Goal: Task Accomplishment & Management: Manage account settings

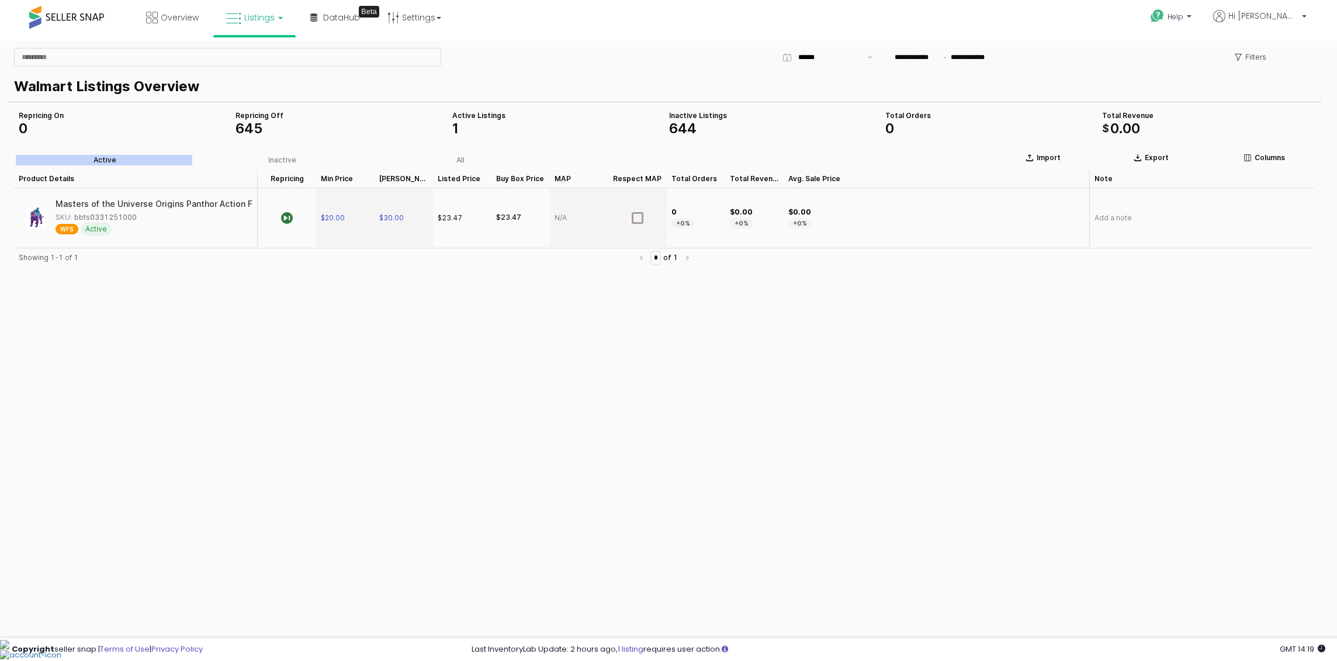
click at [247, 22] on span "Listings" at bounding box center [259, 18] width 30 height 12
click at [277, 57] on icon at bounding box center [263, 57] width 51 height 15
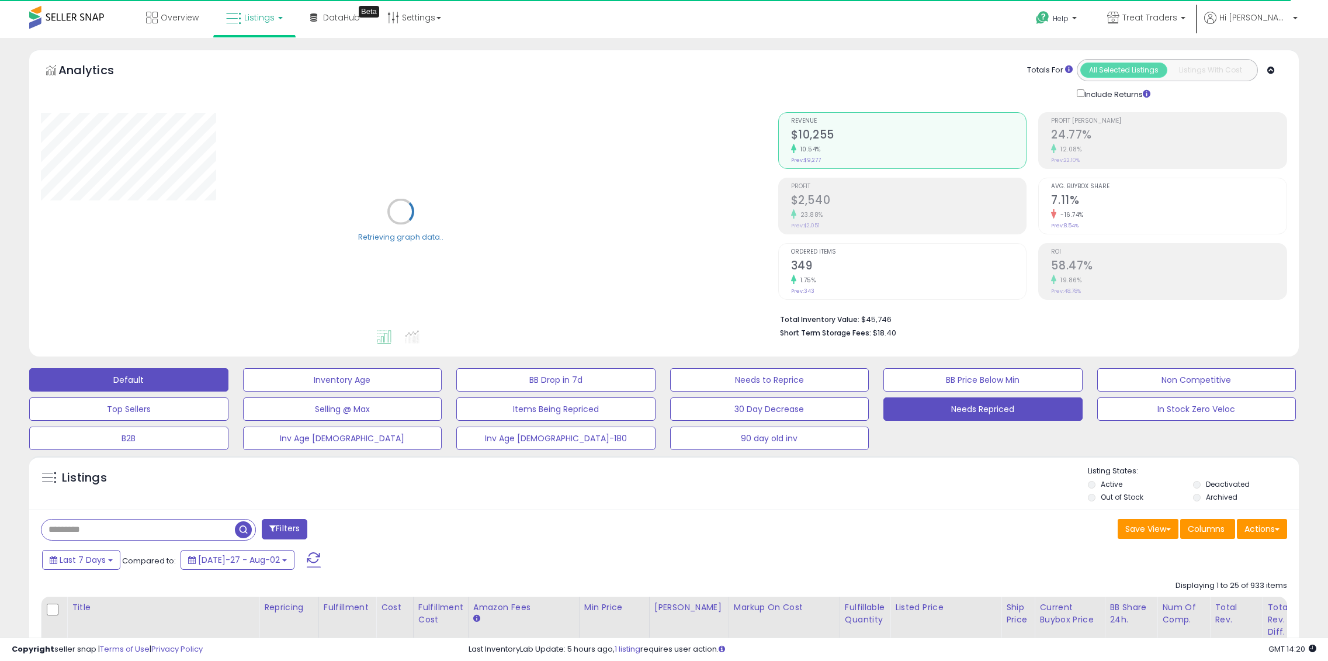
click at [442, 391] on button "Needs Repriced" at bounding box center [342, 379] width 199 height 23
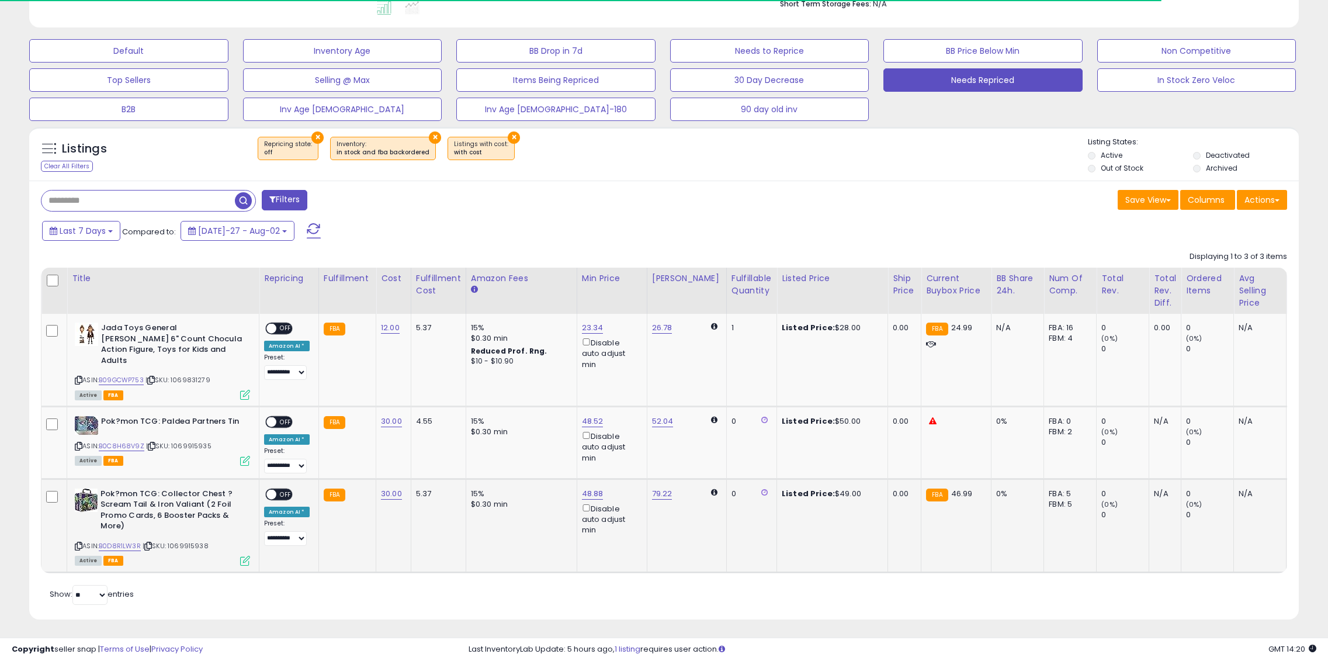
scroll to position [239, 737]
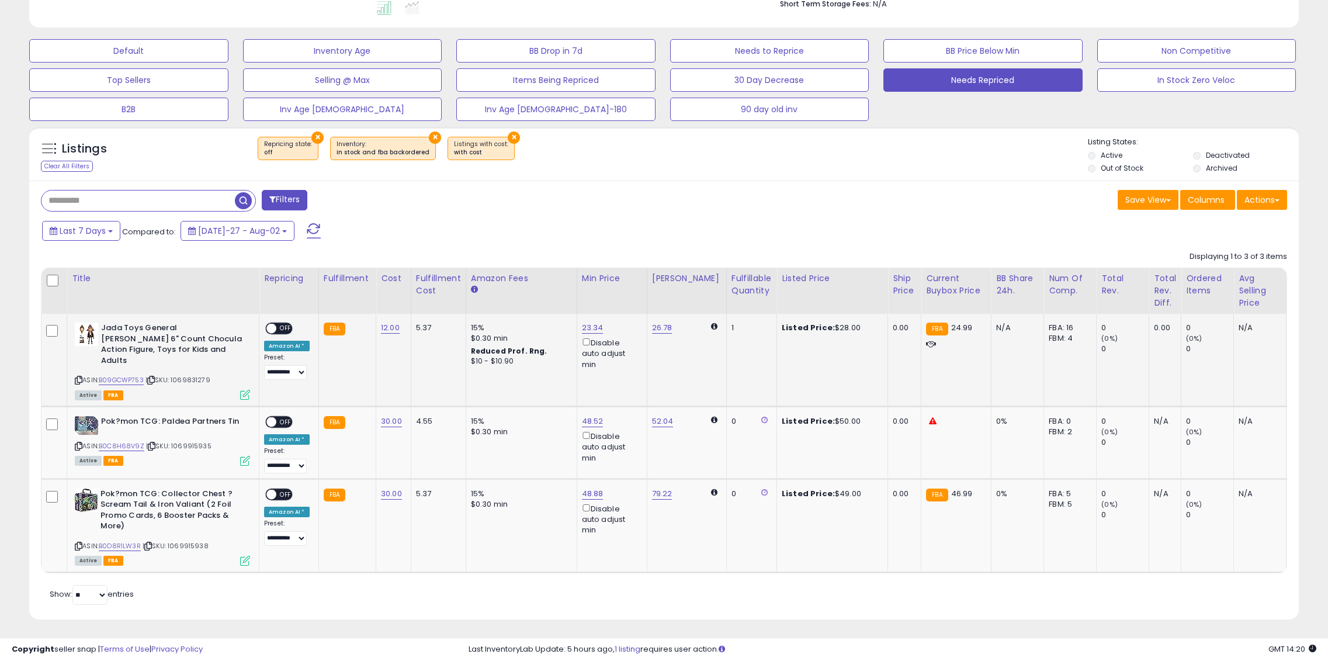
click at [279, 325] on span "OFF" at bounding box center [285, 329] width 19 height 10
click at [287, 417] on span "OFF" at bounding box center [285, 422] width 19 height 10
click at [287, 488] on div "ON OFF" at bounding box center [278, 494] width 27 height 12
click at [277, 489] on div "ON OFF" at bounding box center [265, 494] width 27 height 10
click at [273, 489] on span at bounding box center [271, 494] width 10 height 10
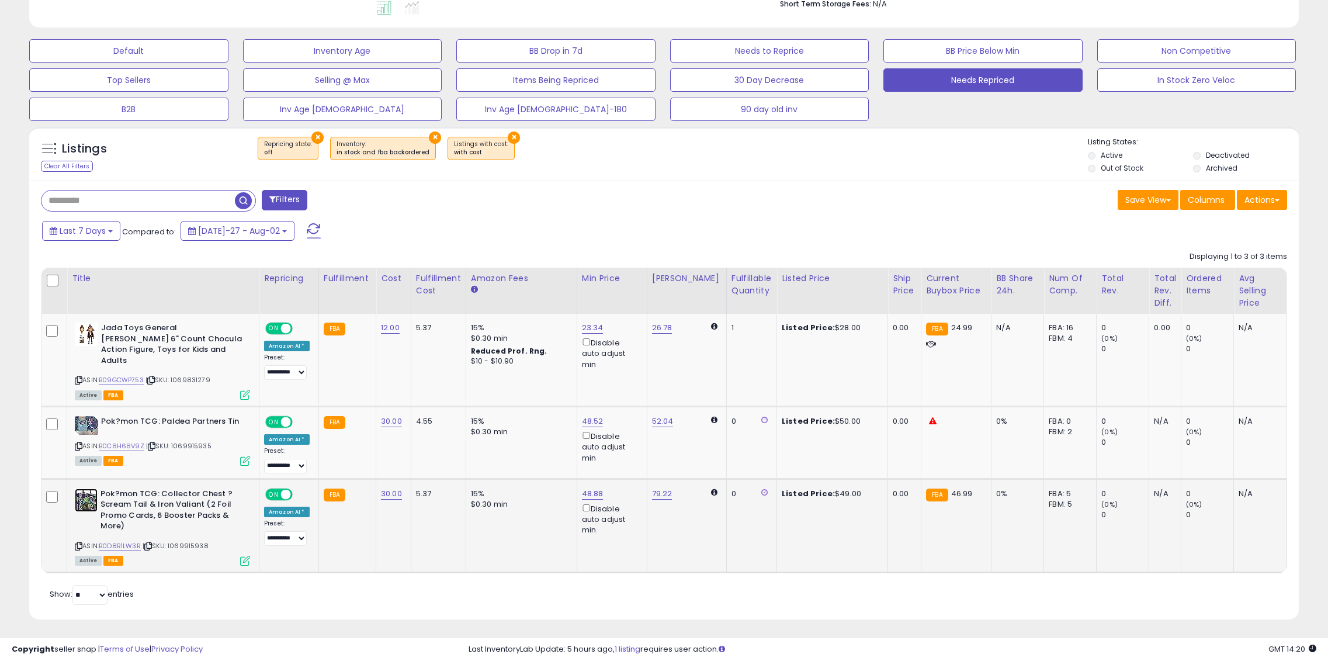
click at [89, 497] on img at bounding box center [86, 499] width 23 height 23
click at [593, 478] on td "48.88 Disable auto adjust min" at bounding box center [612, 524] width 70 height 93
click at [589, 334] on link "48.88" at bounding box center [593, 328] width 22 height 12
drag, startPoint x: 551, startPoint y: 438, endPoint x: 510, endPoint y: 440, distance: 41.6
click at [510, 440] on input "*****" at bounding box center [555, 442] width 104 height 20
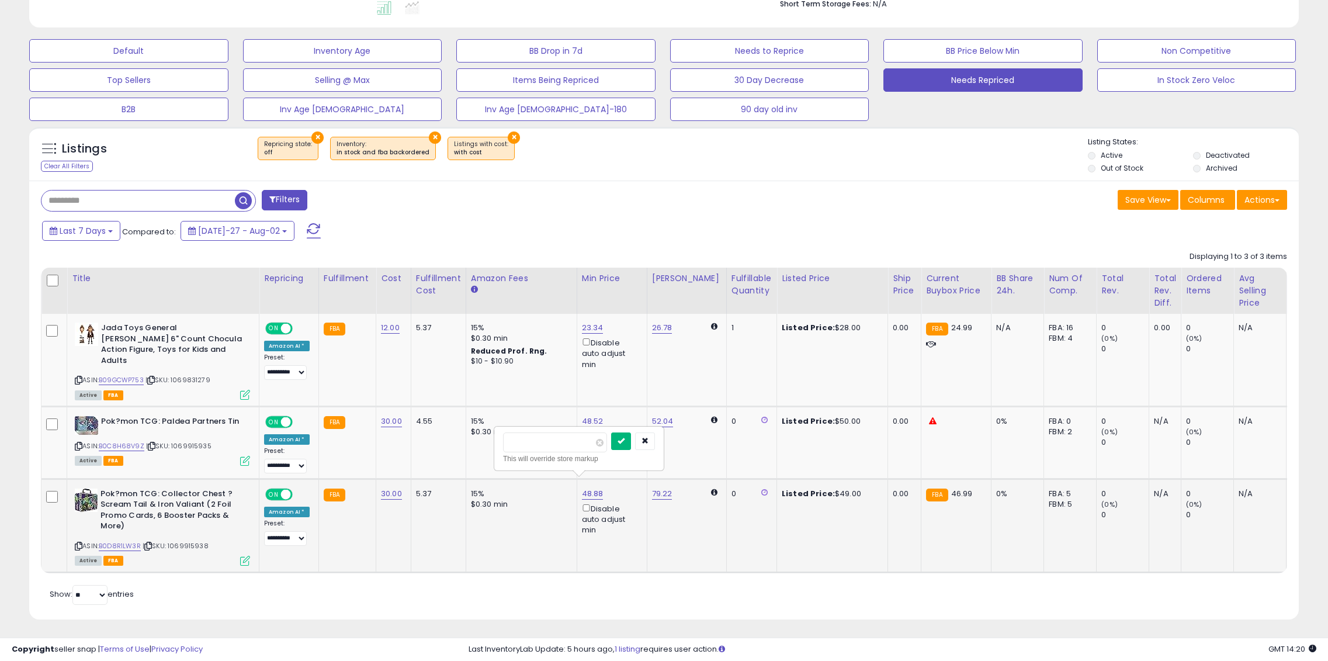
type input "**"
click at [631, 447] on button "submit" at bounding box center [621, 441] width 20 height 18
click at [80, 416] on img at bounding box center [86, 425] width 23 height 19
click at [655, 407] on td "52.04" at bounding box center [686, 443] width 79 height 72
click at [659, 334] on link "52.04" at bounding box center [662, 328] width 20 height 12
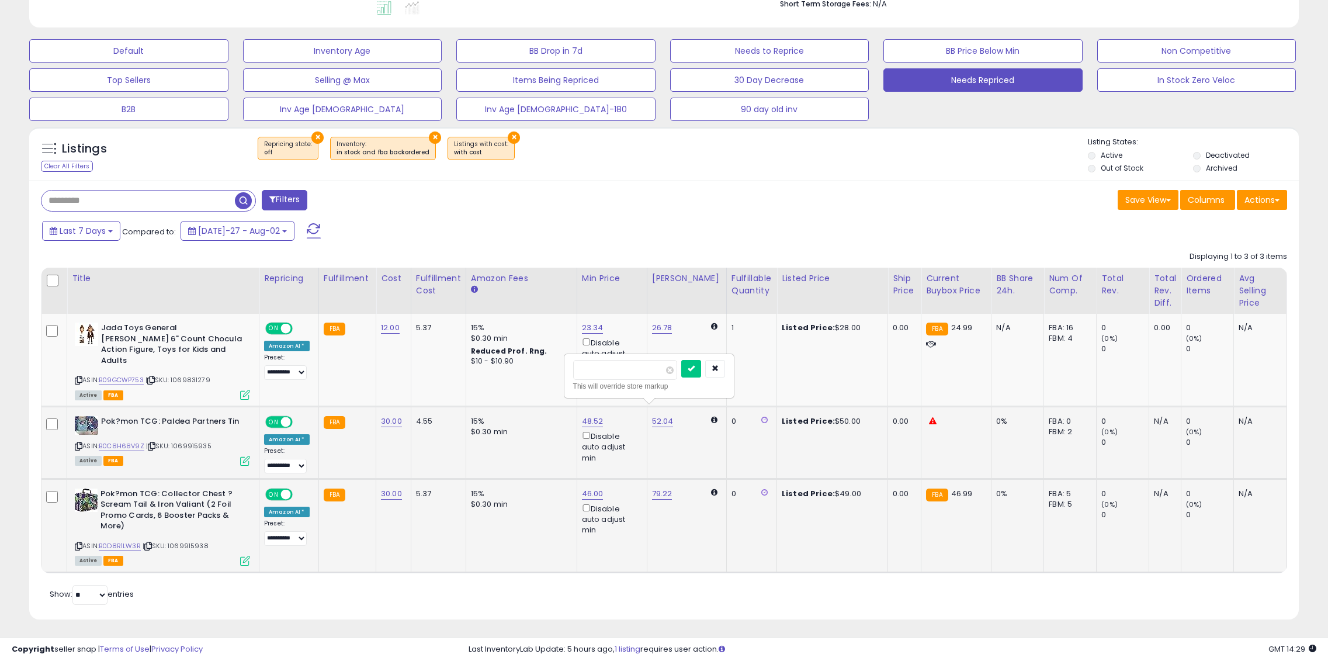
drag, startPoint x: 584, startPoint y: 370, endPoint x: 570, endPoint y: 372, distance: 14.1
click at [570, 372] on div "***** This will override store markup" at bounding box center [649, 376] width 168 height 43
type input "*****"
click at [695, 369] on icon "submit" at bounding box center [691, 368] width 7 height 7
